Goal: Information Seeking & Learning: Check status

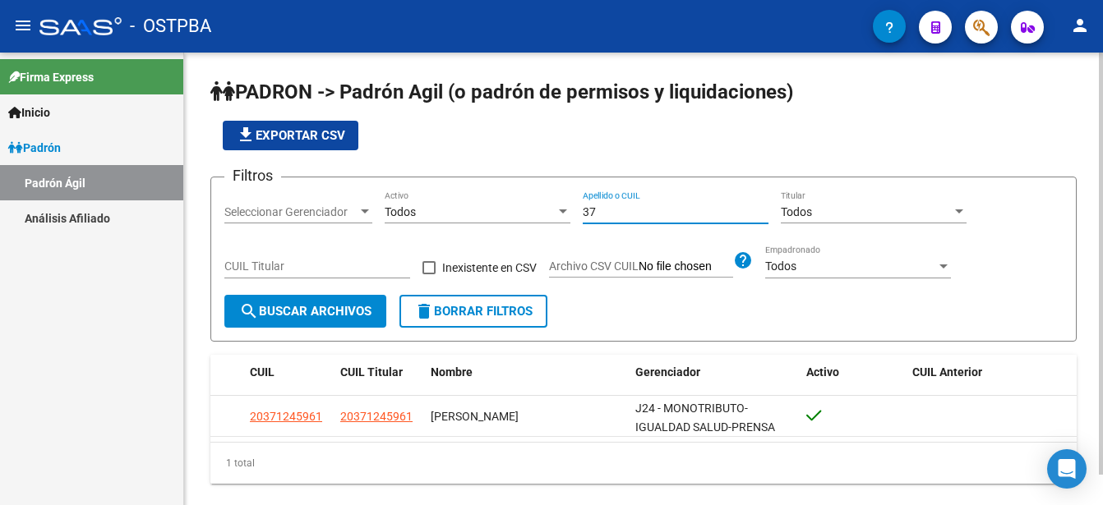
type input "3"
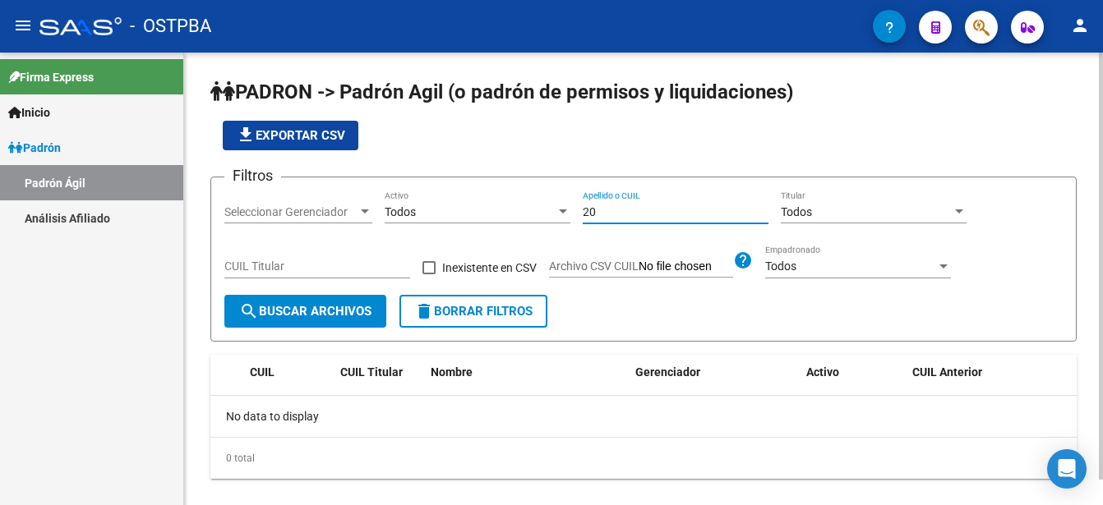
type input "2"
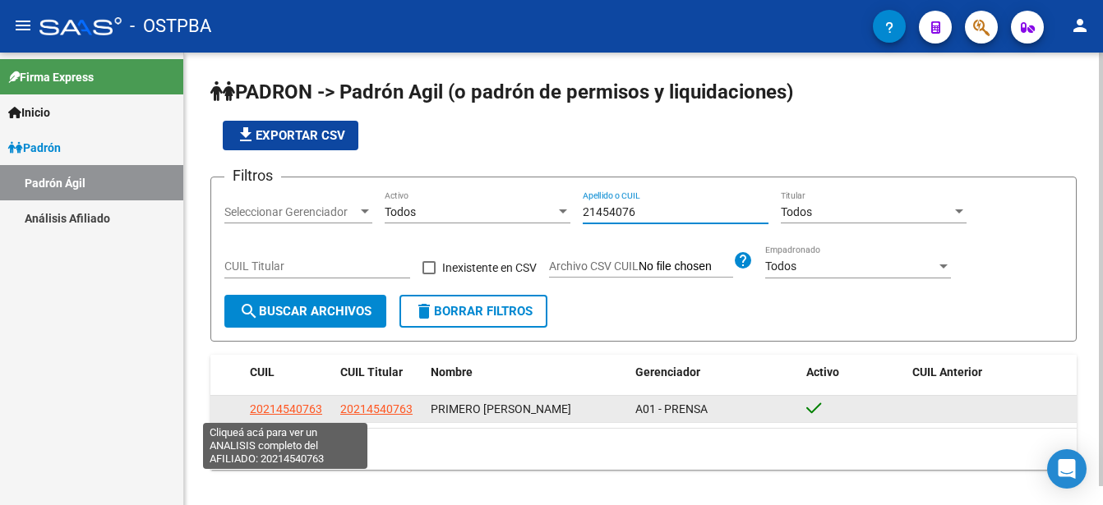
type input "21454076"
click at [306, 410] on span "20214540763" at bounding box center [286, 409] width 72 height 13
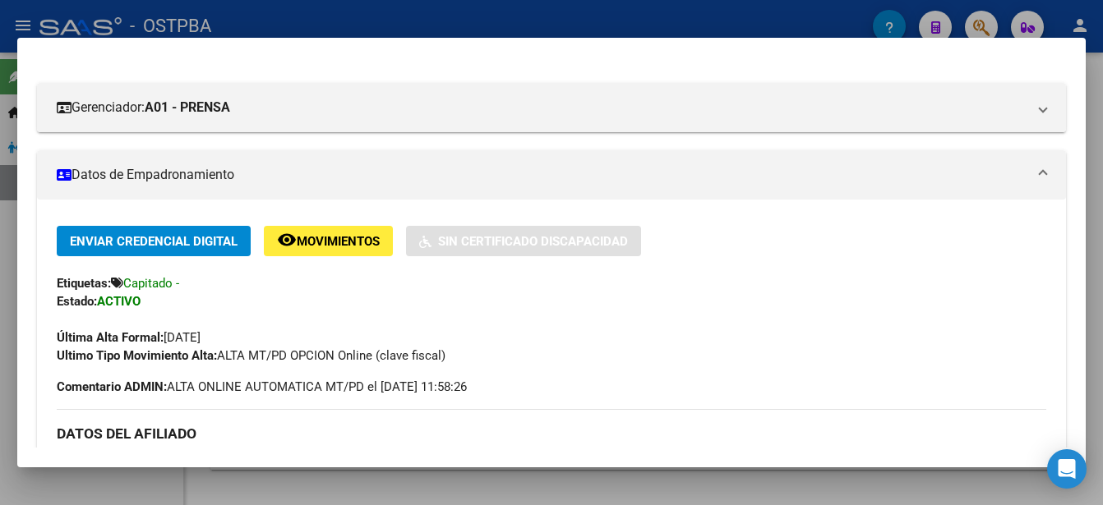
scroll to position [184, 0]
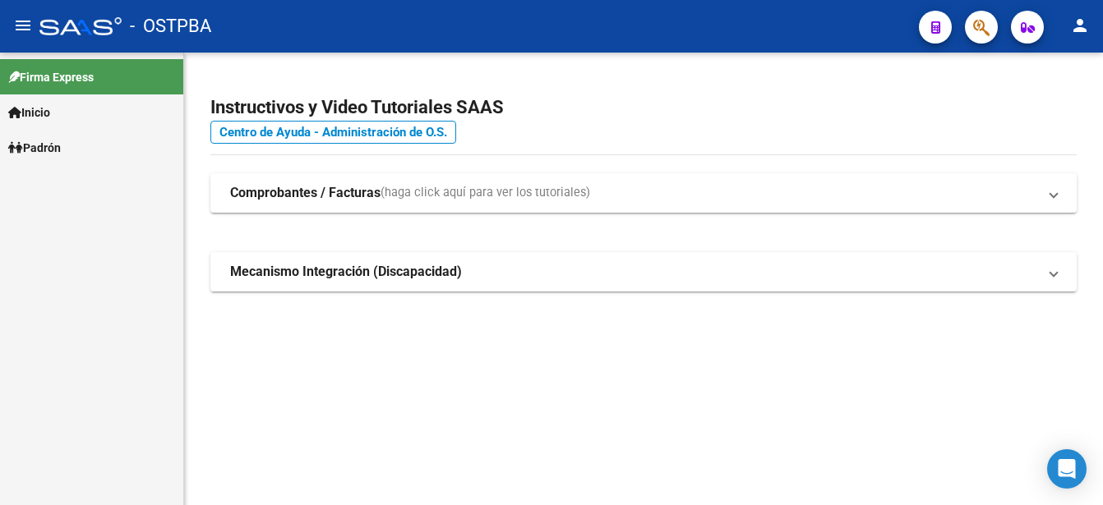
click at [70, 145] on link "Padrón" at bounding box center [91, 147] width 183 height 35
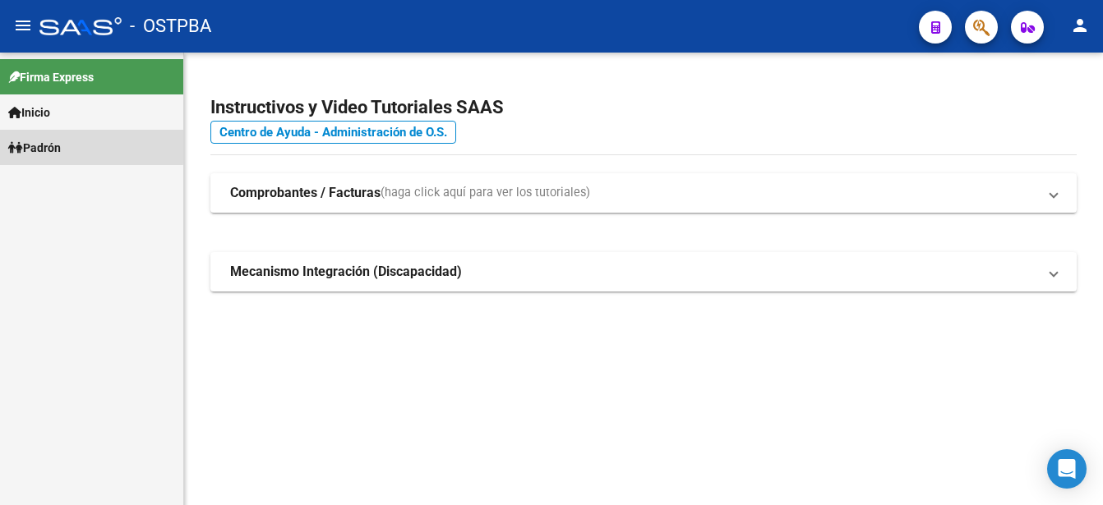
click at [69, 145] on link "Padrón" at bounding box center [91, 147] width 183 height 35
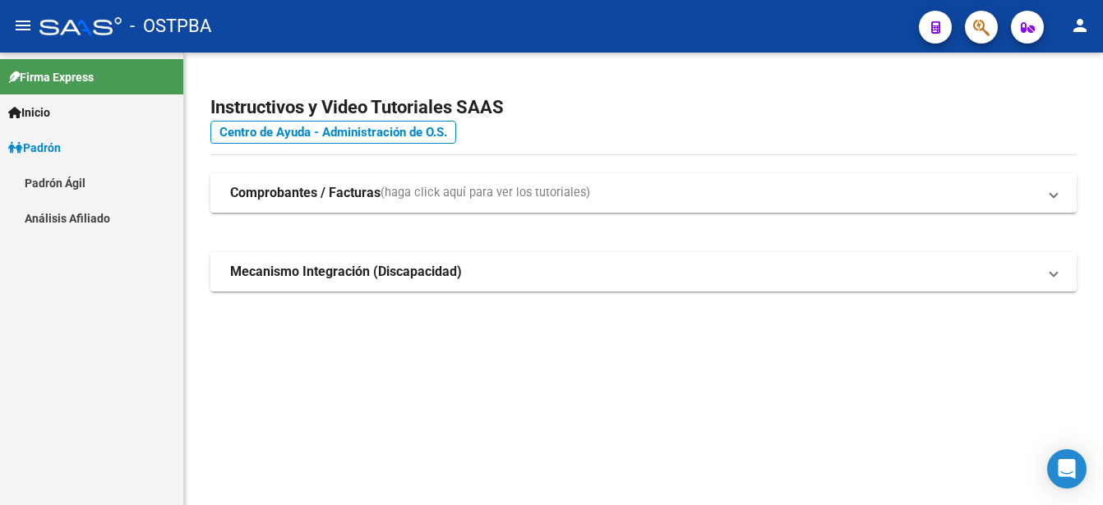
click at [63, 179] on link "Padrón Ágil" at bounding box center [91, 182] width 183 height 35
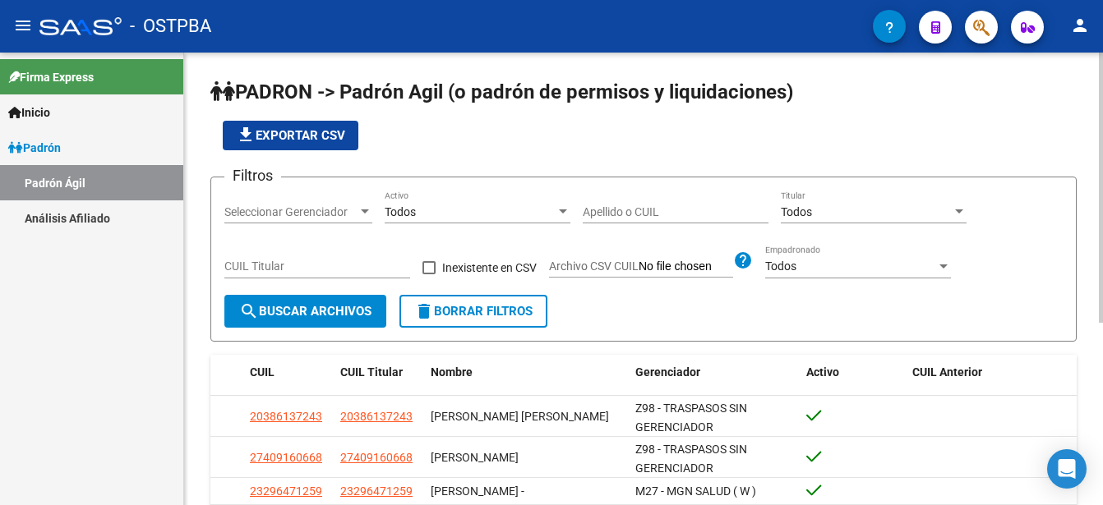
click at [587, 202] on div "Apellido o CUIL" at bounding box center [676, 207] width 186 height 33
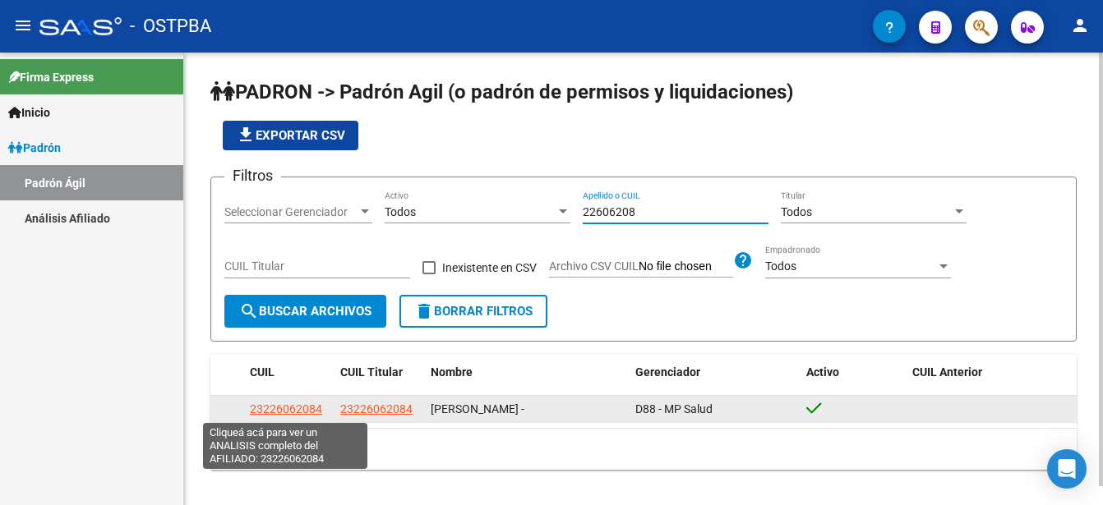
type input "22606208"
click at [297, 408] on span "23226062084" at bounding box center [286, 409] width 72 height 13
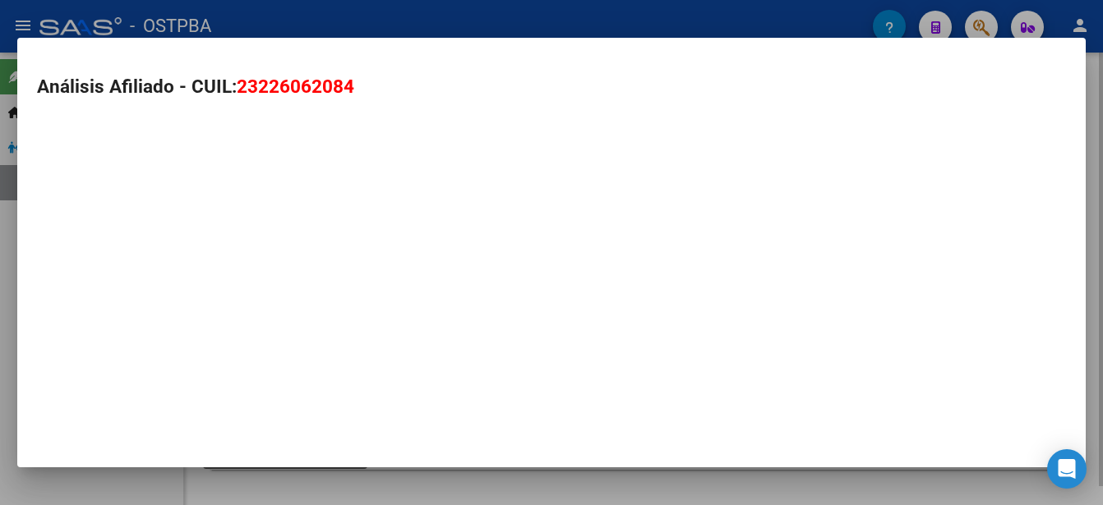
type textarea "23226062084"
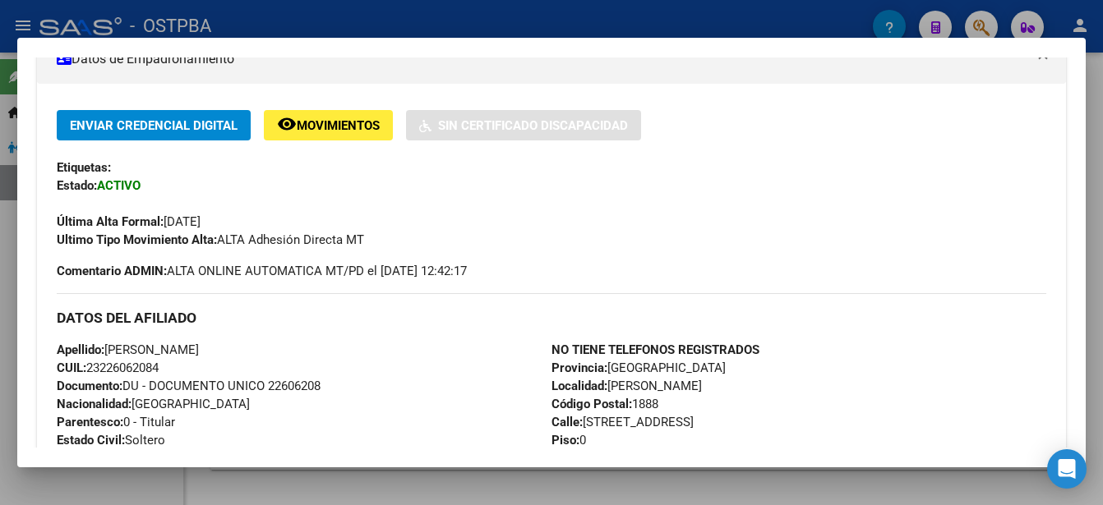
scroll to position [329, 0]
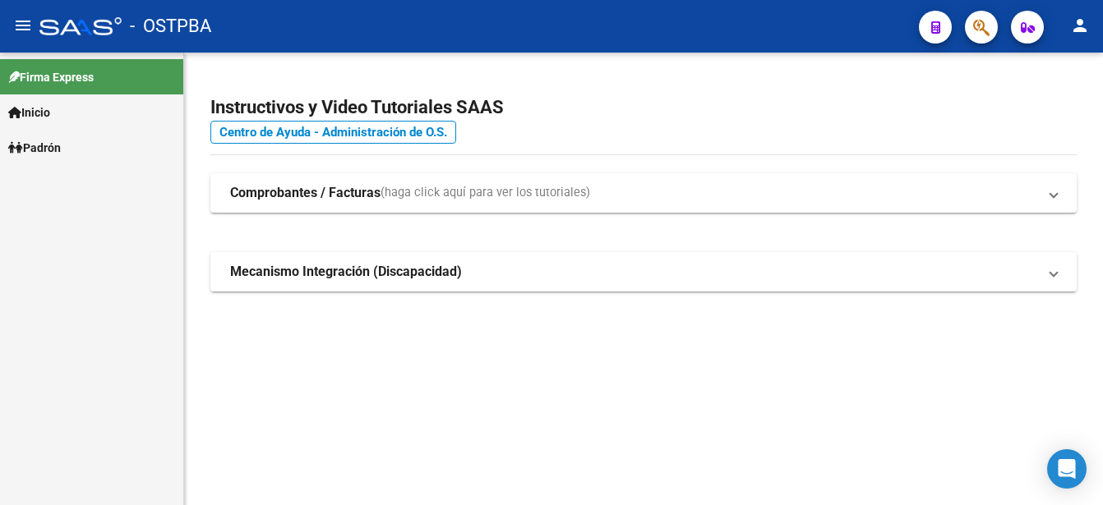
click at [68, 144] on link "Padrón" at bounding box center [91, 147] width 183 height 35
click at [68, 143] on link "Padrón" at bounding box center [91, 147] width 183 height 35
drag, startPoint x: 68, startPoint y: 143, endPoint x: 62, endPoint y: 180, distance: 37.4
click at [62, 180] on link "Padrón Ágil" at bounding box center [91, 182] width 183 height 35
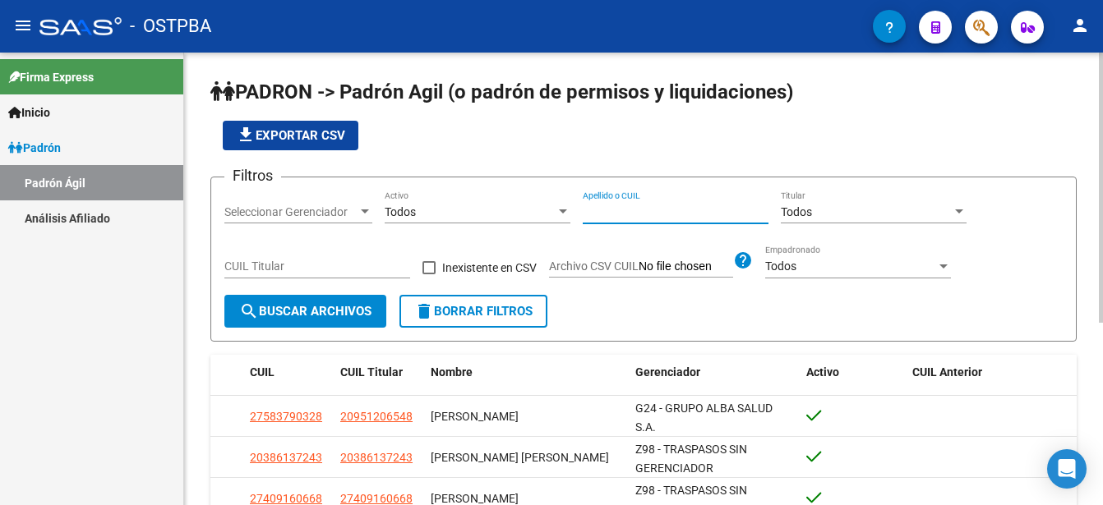
click at [589, 210] on input "Apellido o CUIL" at bounding box center [676, 212] width 186 height 14
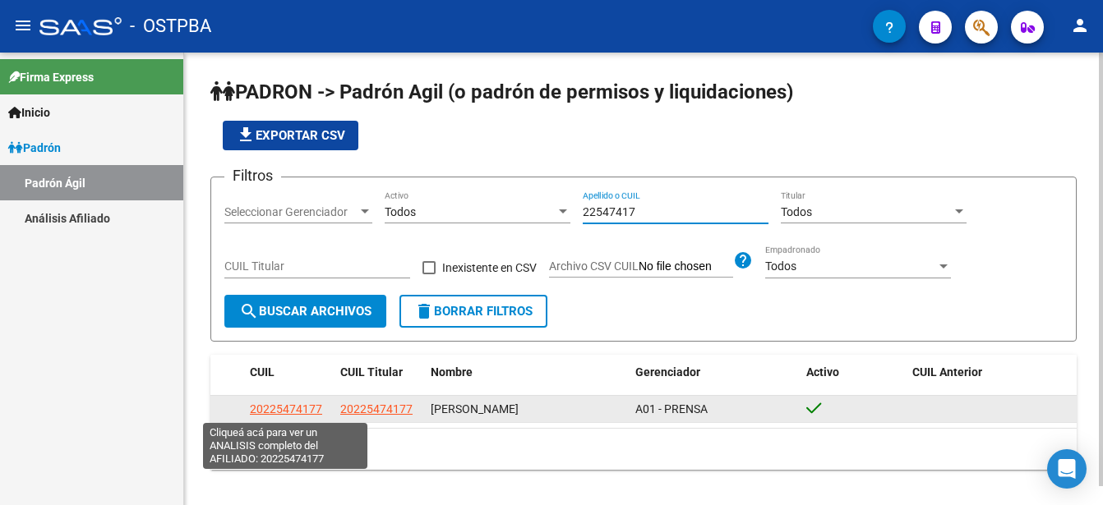
type input "22547417"
click at [272, 406] on span "20225474177" at bounding box center [286, 409] width 72 height 13
type textarea "20225474177"
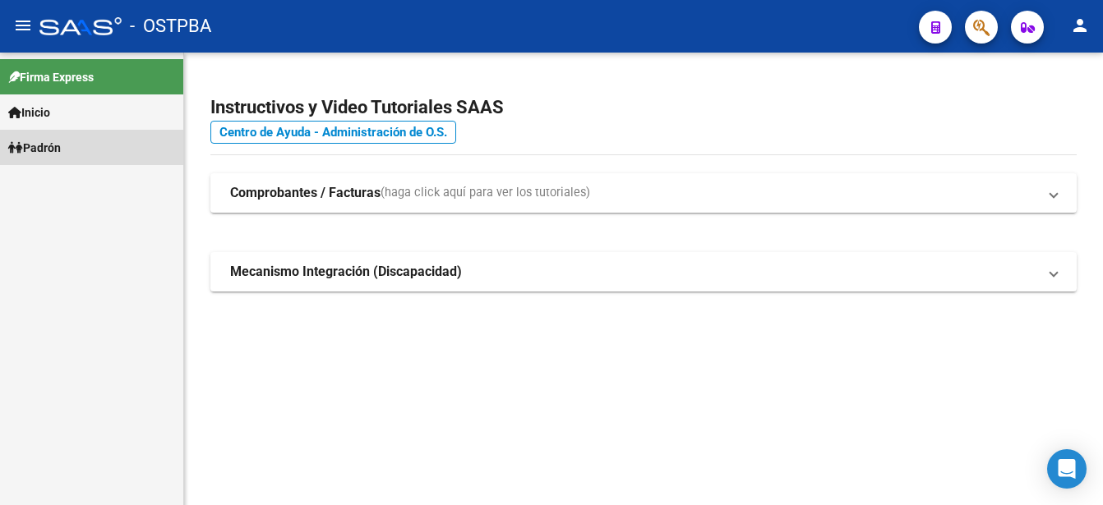
click at [43, 146] on span "Padrón" at bounding box center [34, 148] width 53 height 18
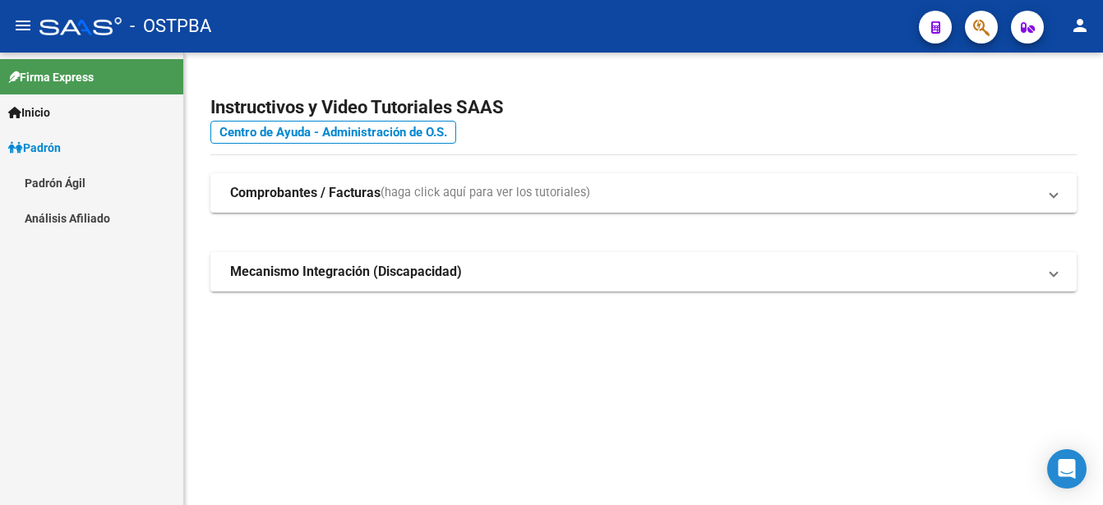
click at [65, 182] on link "Padrón Ágil" at bounding box center [91, 182] width 183 height 35
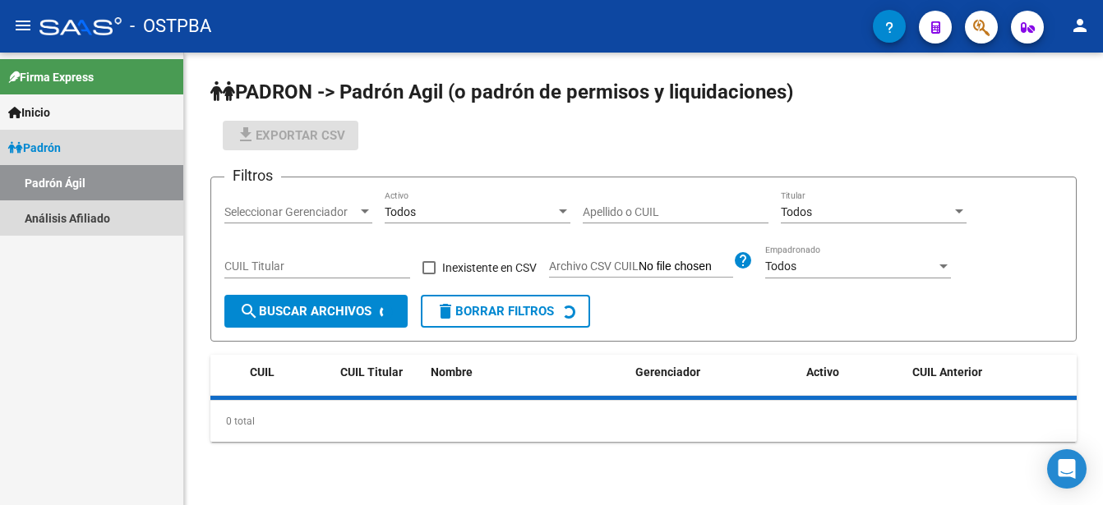
click at [66, 182] on link "Padrón Ágil" at bounding box center [91, 182] width 183 height 35
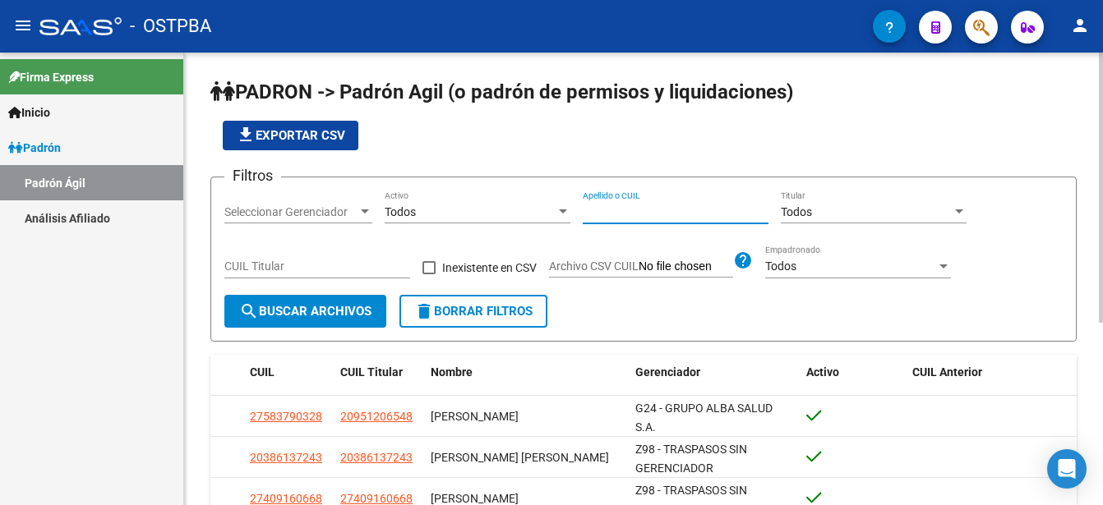
click at [592, 207] on input "Apellido o CUIL" at bounding box center [676, 212] width 186 height 14
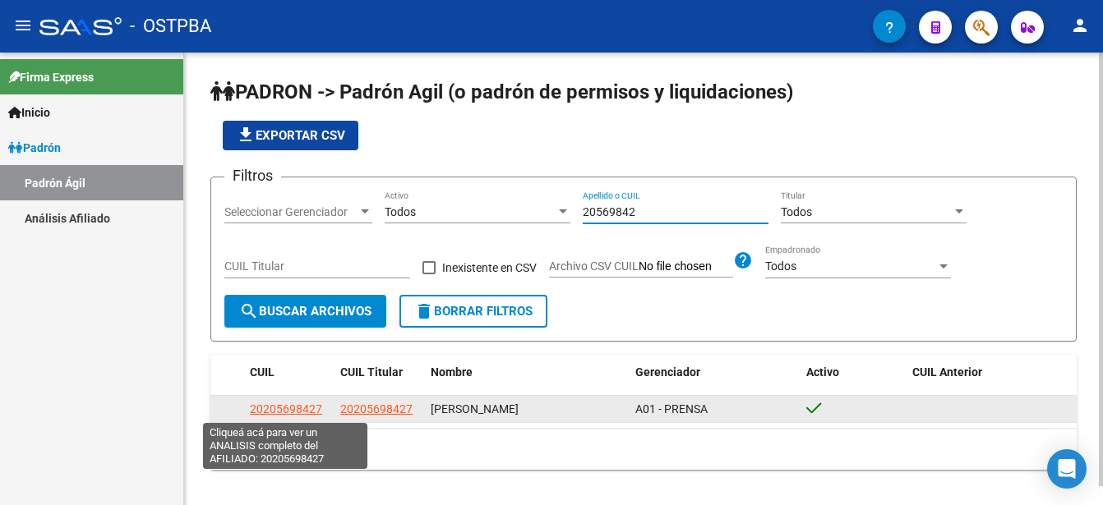
type input "20569842"
click at [300, 408] on span "20205698427" at bounding box center [286, 409] width 72 height 13
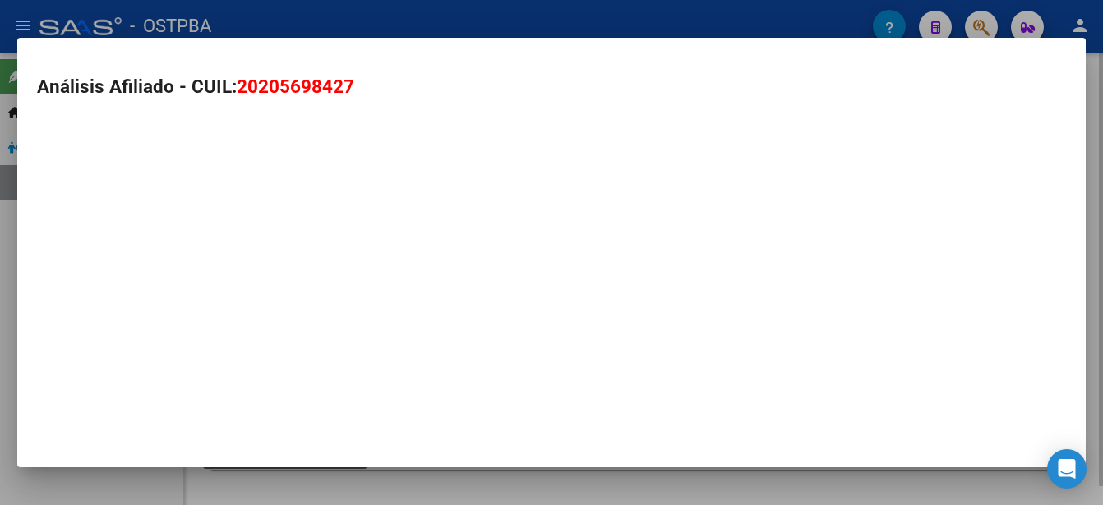
type textarea "20205698427"
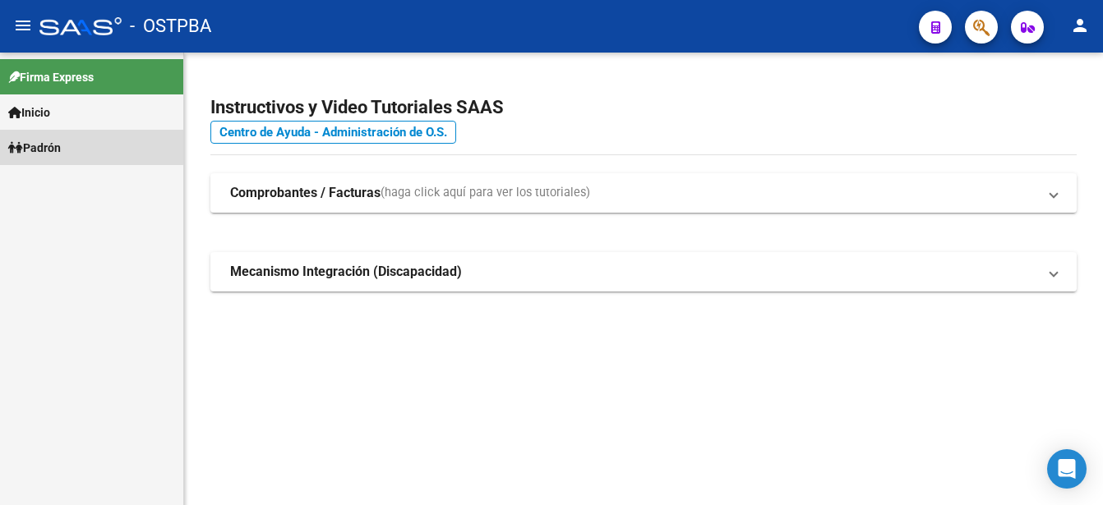
click at [76, 142] on link "Padrón" at bounding box center [91, 147] width 183 height 35
click at [76, 141] on link "Padrón" at bounding box center [91, 147] width 183 height 35
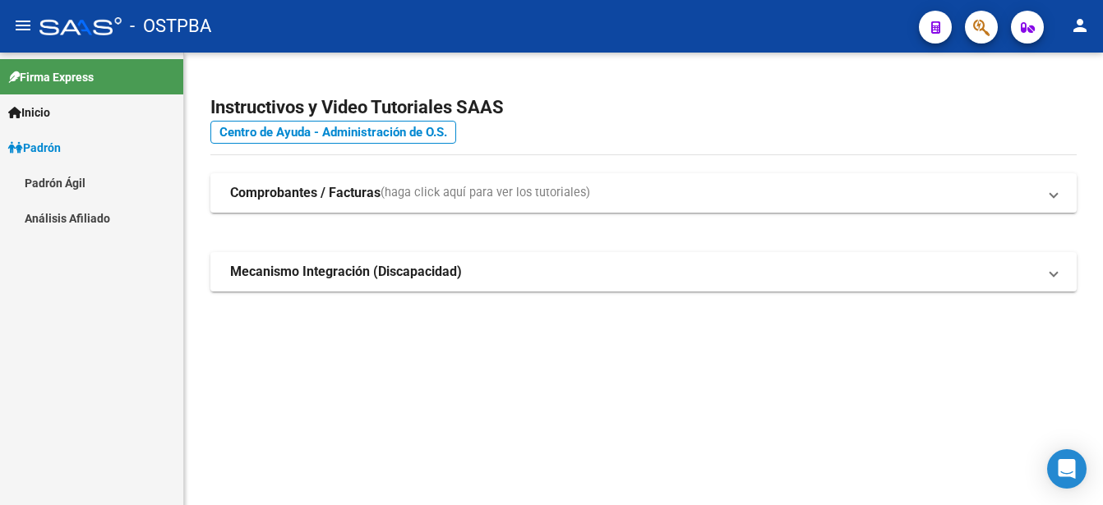
click at [77, 183] on link "Padrón Ágil" at bounding box center [91, 182] width 183 height 35
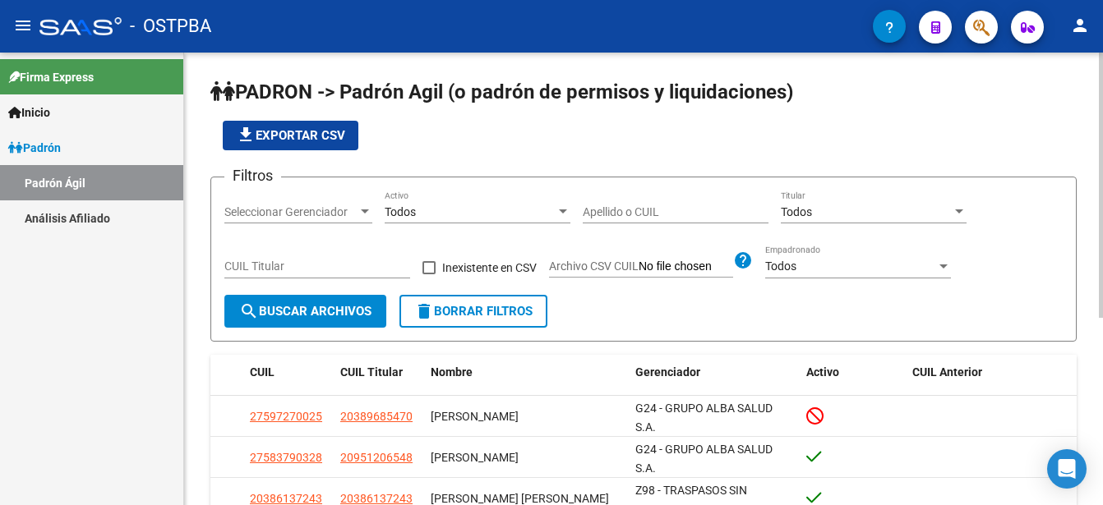
click at [584, 208] on input "Apellido o CUIL" at bounding box center [676, 212] width 186 height 14
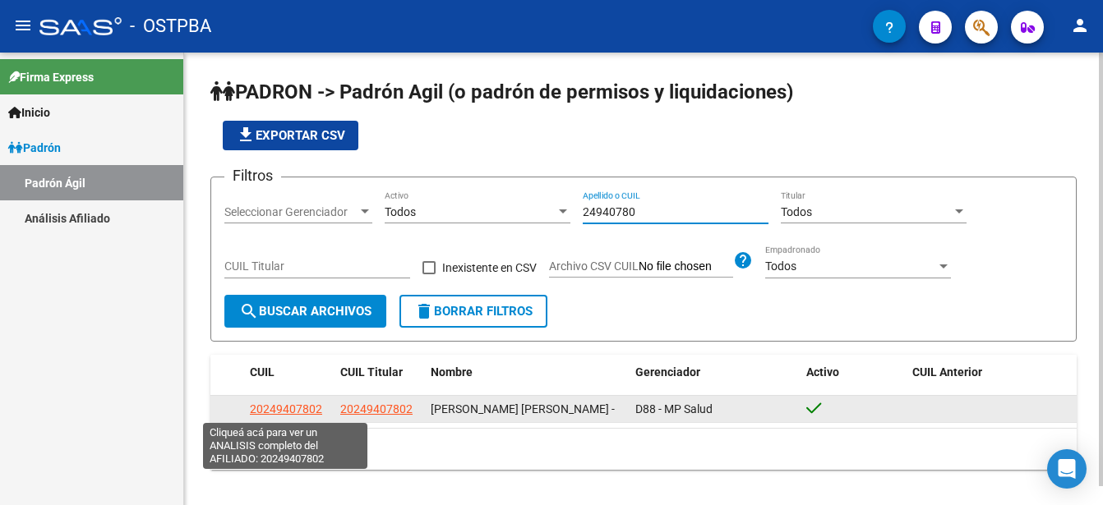
type input "24940780"
click at [305, 408] on span "20249407802" at bounding box center [286, 409] width 72 height 13
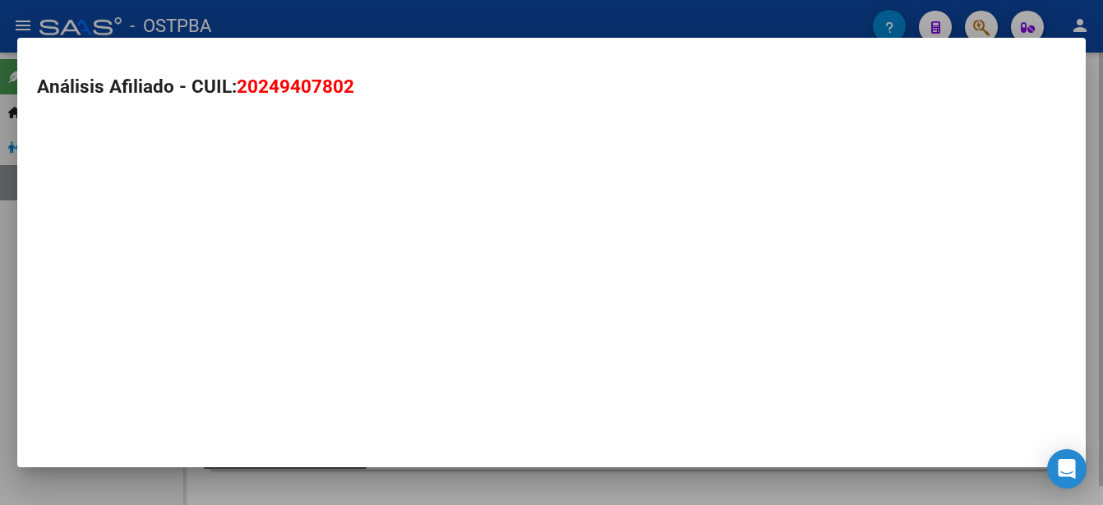
type textarea "20249407802"
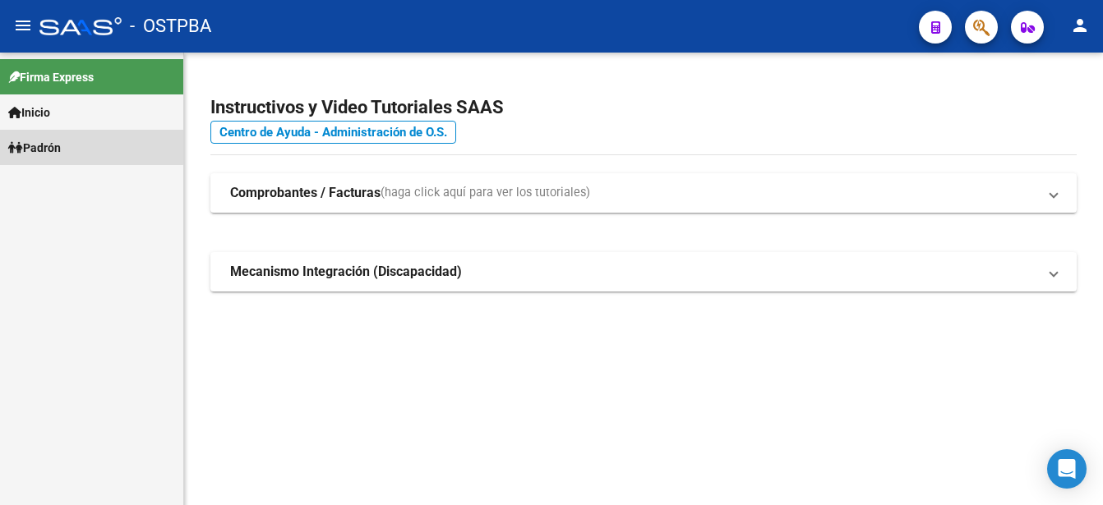
click at [52, 145] on span "Padrón" at bounding box center [34, 148] width 53 height 18
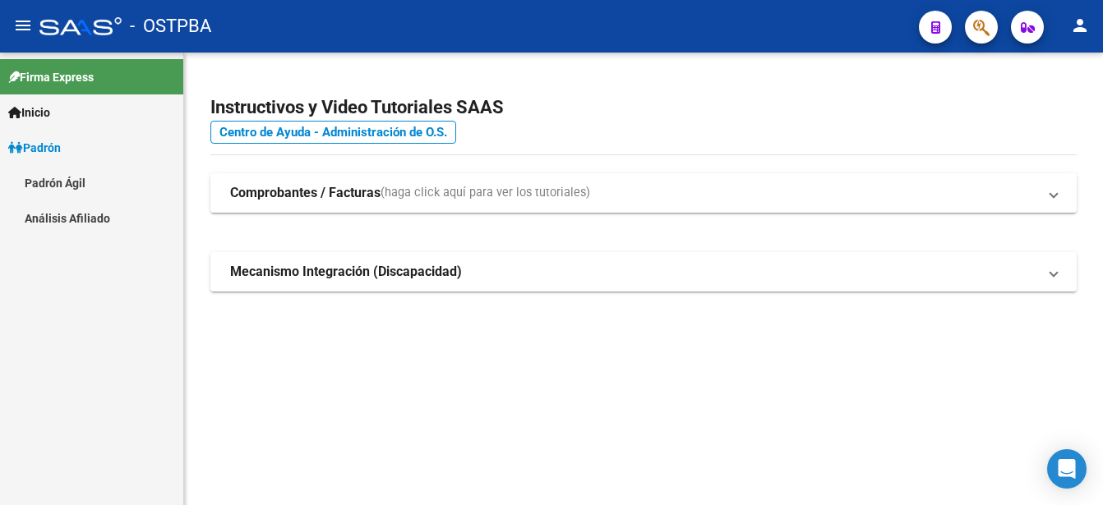
click at [57, 182] on link "Padrón Ágil" at bounding box center [91, 182] width 183 height 35
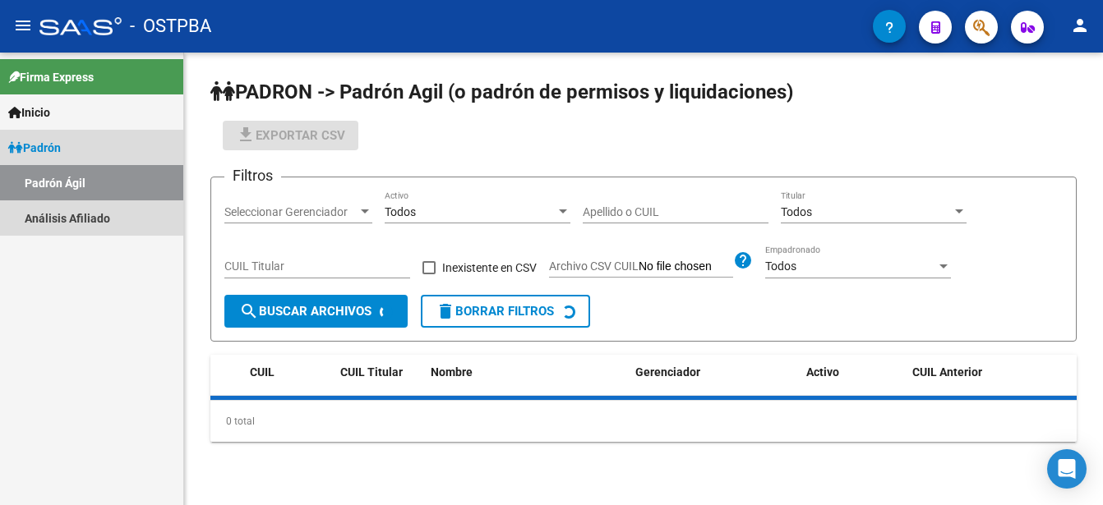
click at [57, 181] on link "Padrón Ágil" at bounding box center [91, 182] width 183 height 35
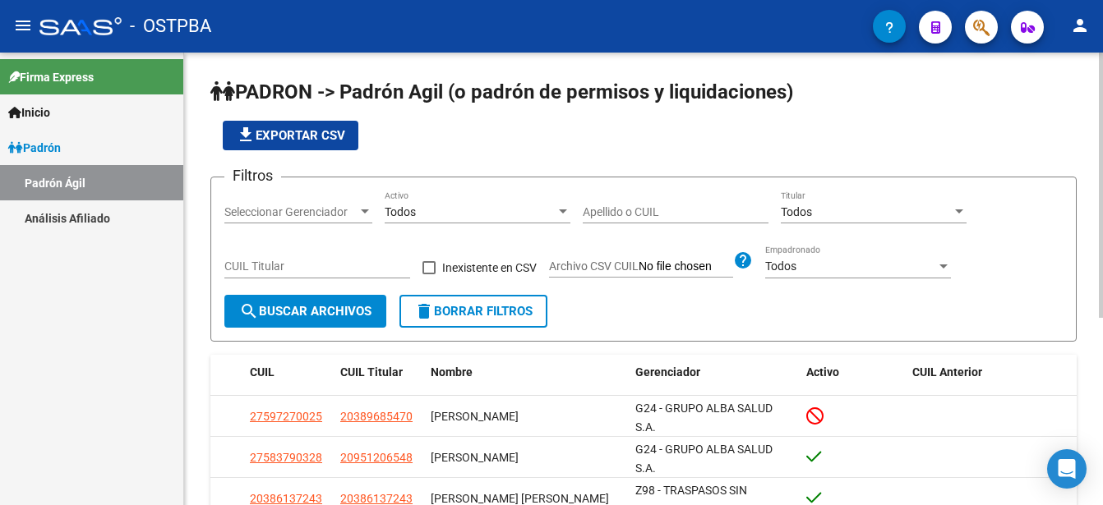
click at [585, 210] on input "Apellido o CUIL" at bounding box center [676, 212] width 186 height 14
